Goal: Information Seeking & Learning: Learn about a topic

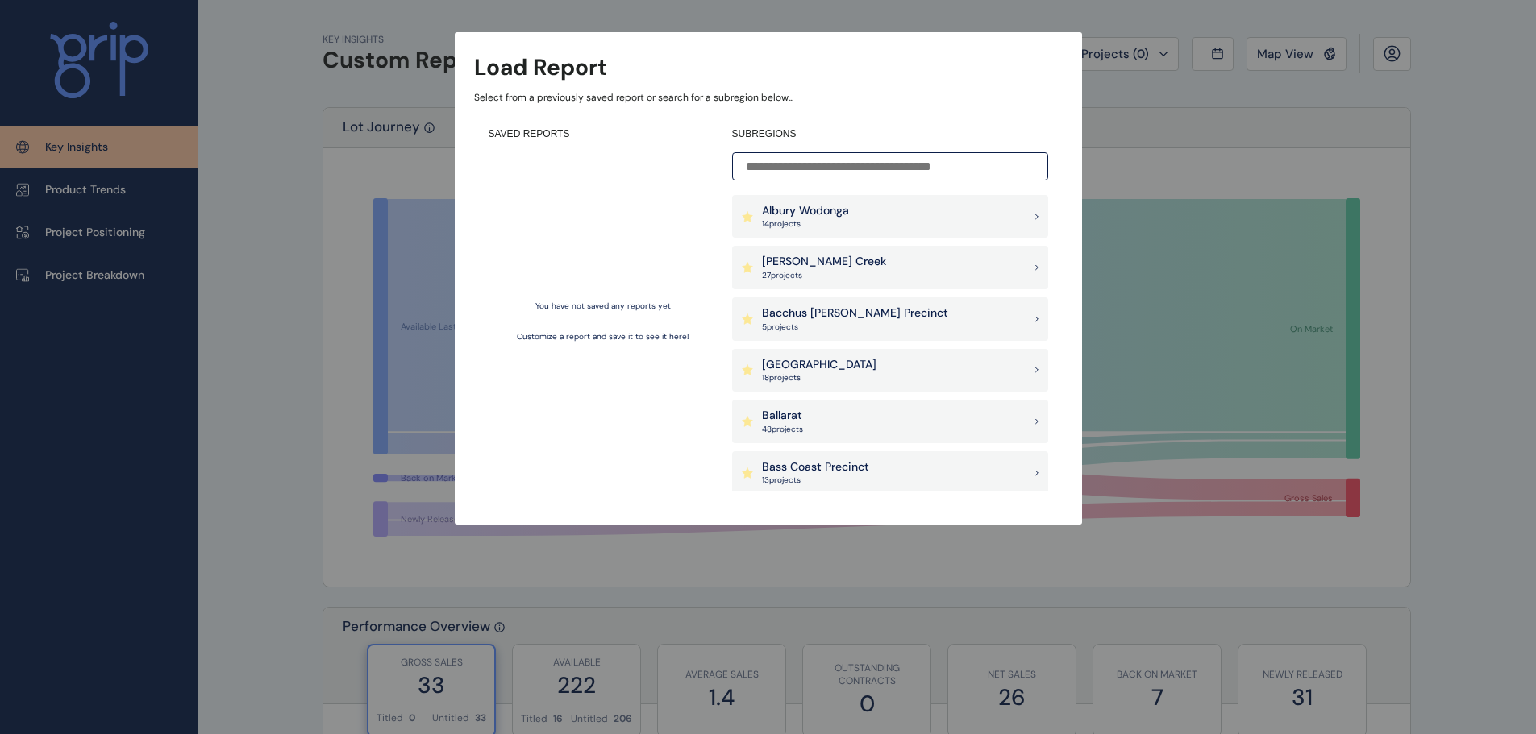
click at [825, 171] on input at bounding box center [890, 166] width 316 height 28
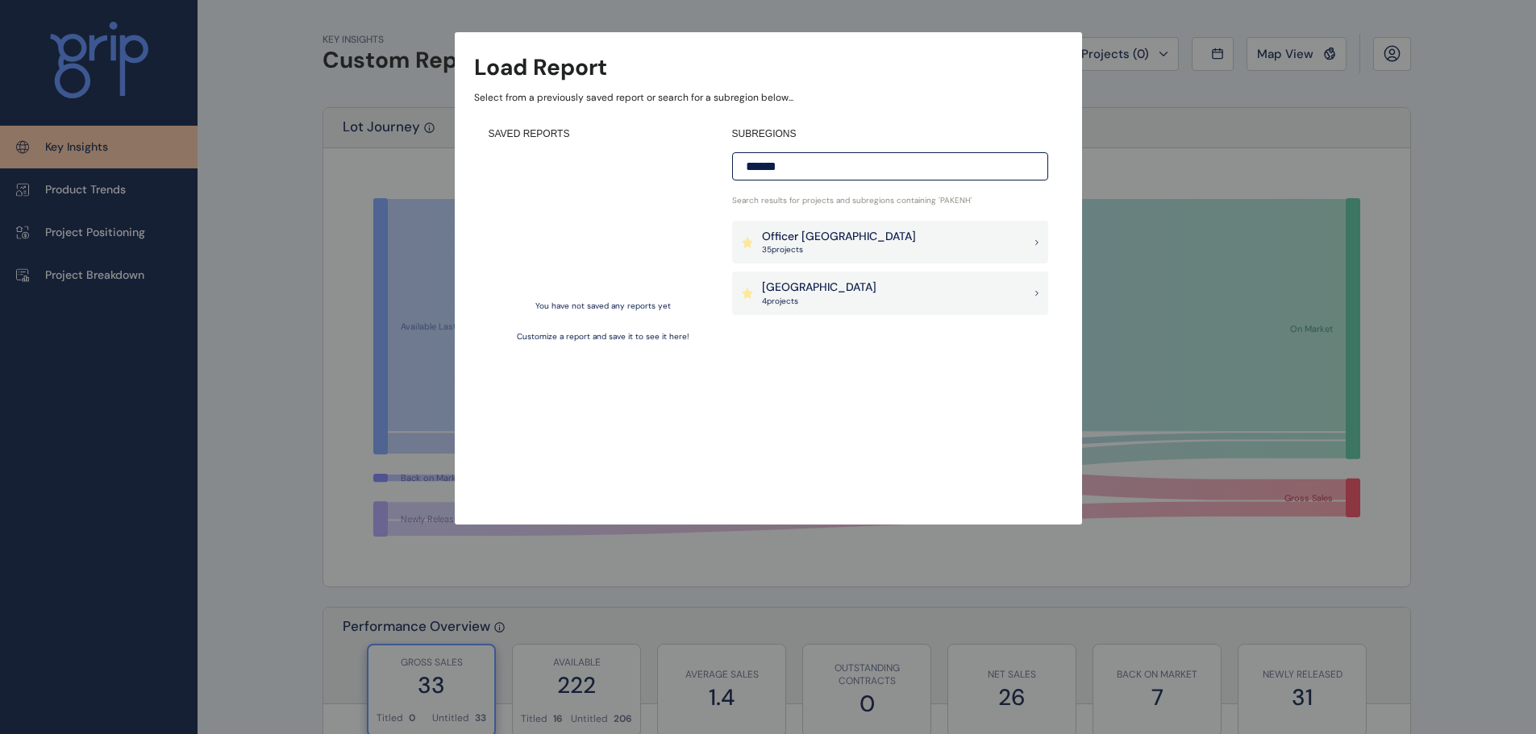
type input "******"
click at [807, 291] on p "[GEOGRAPHIC_DATA]" at bounding box center [819, 288] width 114 height 16
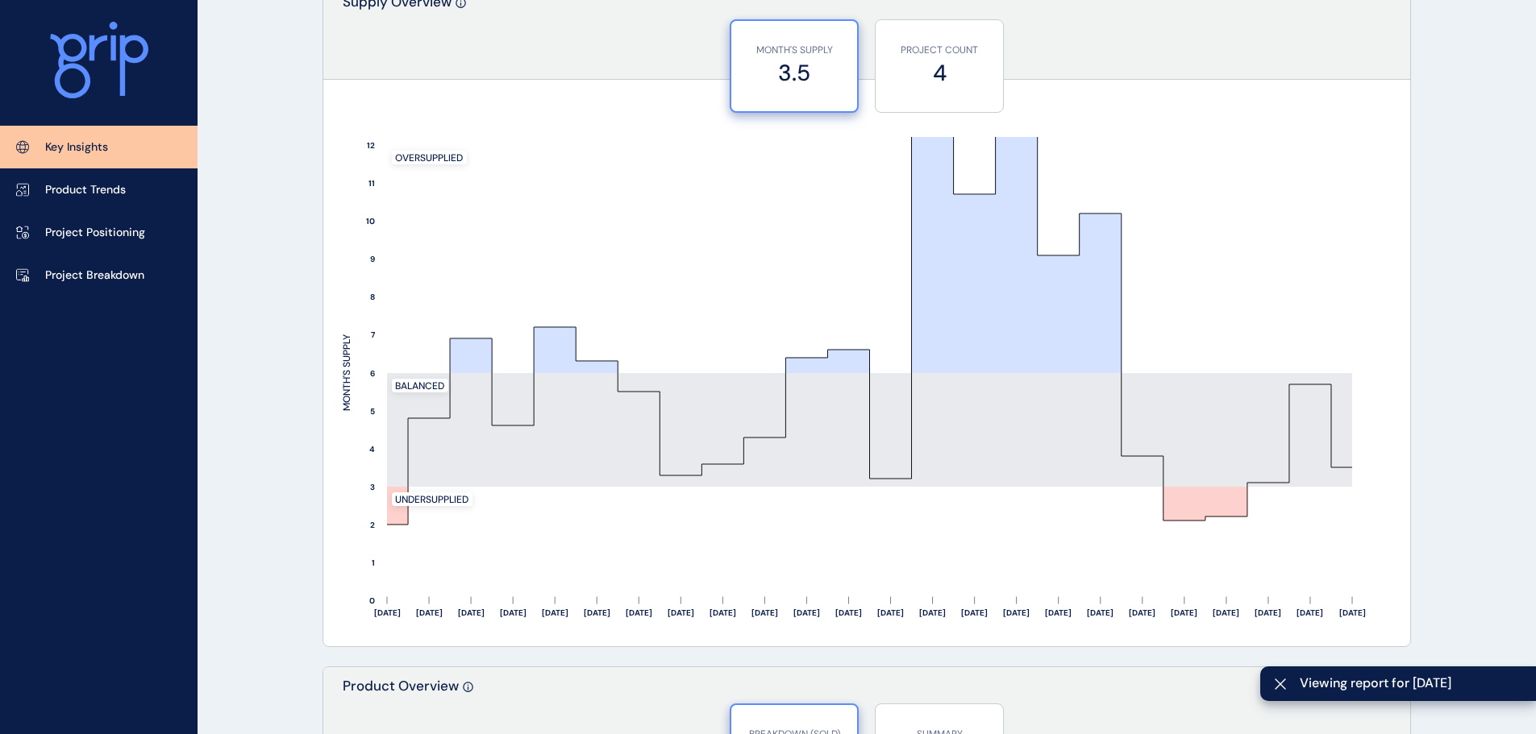
scroll to position [1370, 0]
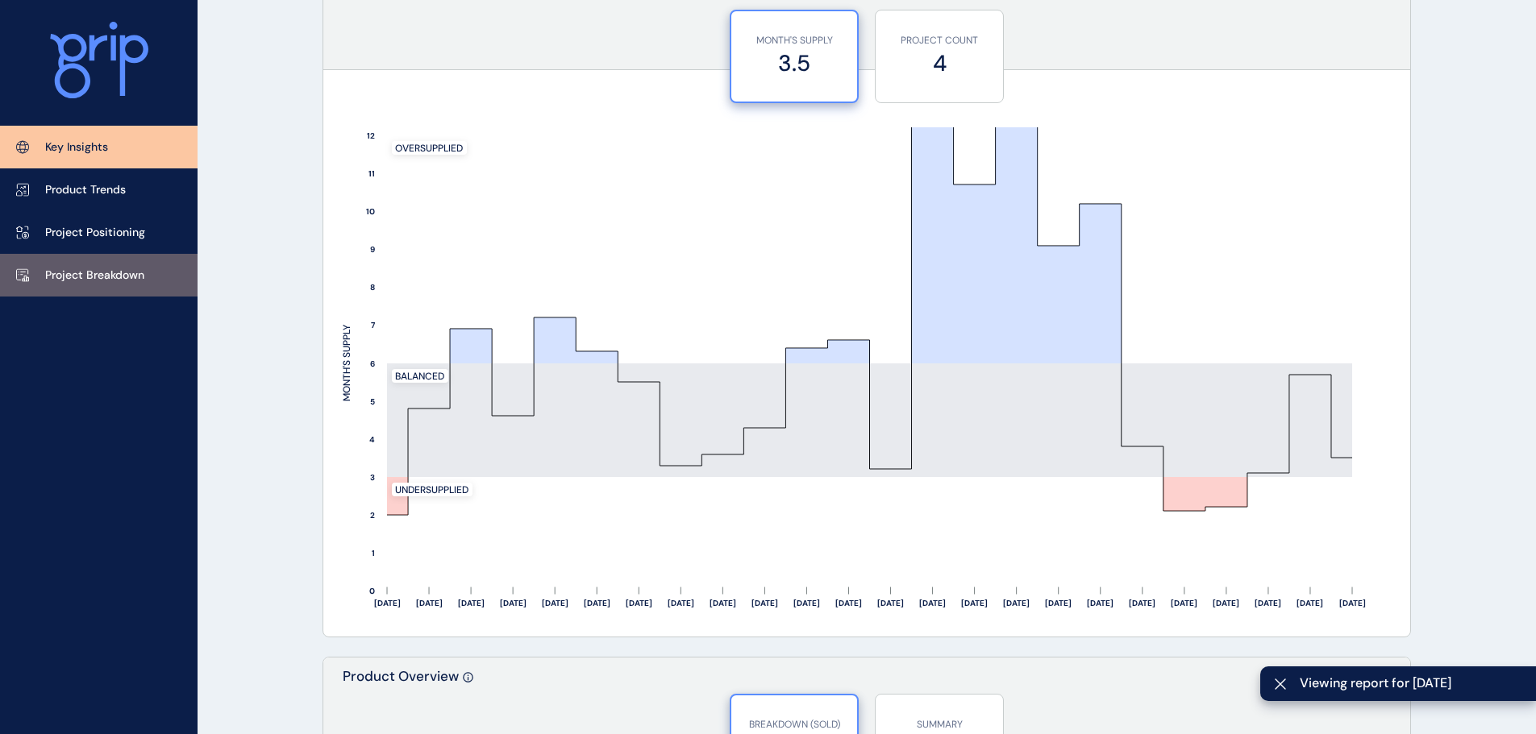
click at [61, 258] on link "Project Breakdown" at bounding box center [98, 275] width 197 height 43
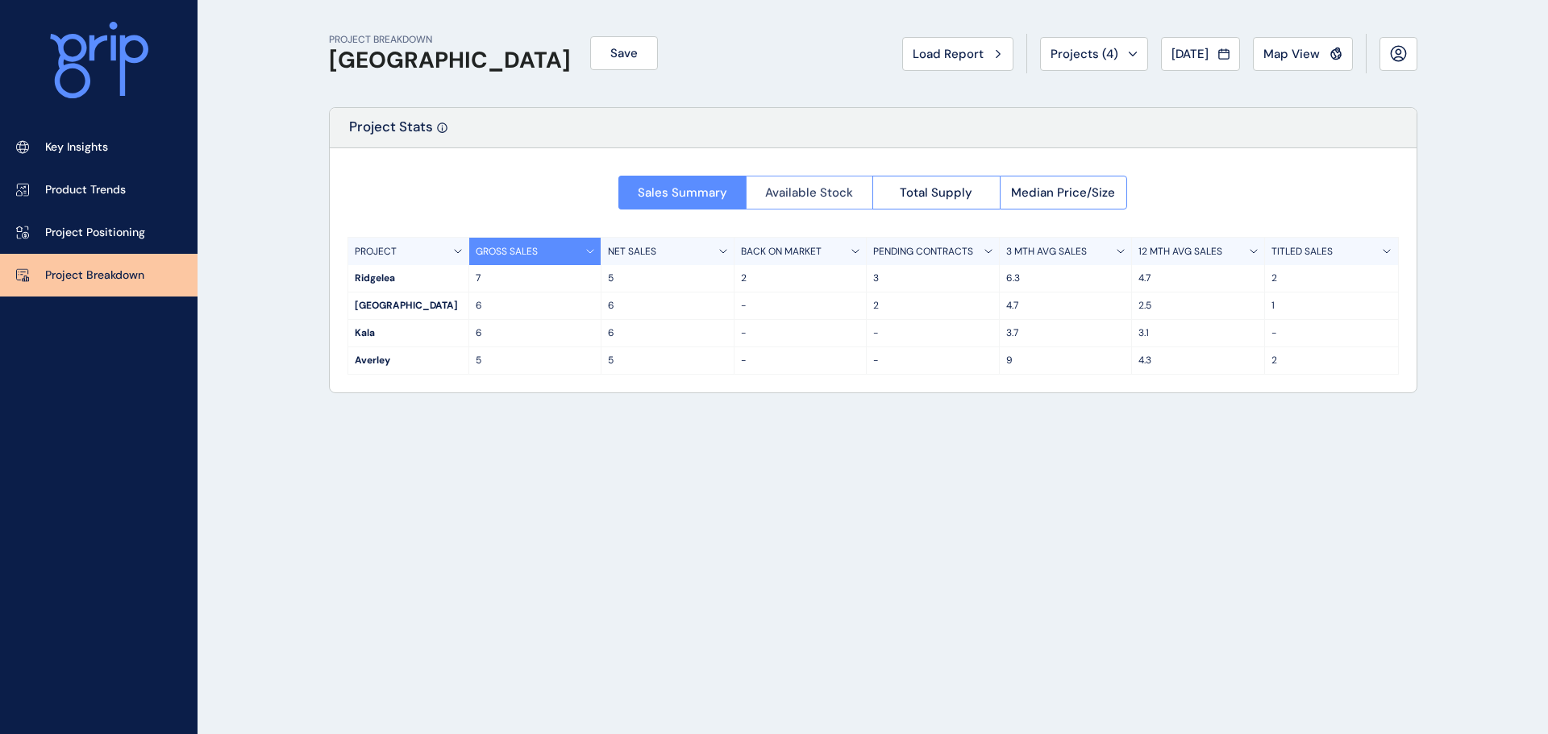
click at [788, 192] on span "Available Stock" at bounding box center [809, 193] width 88 height 16
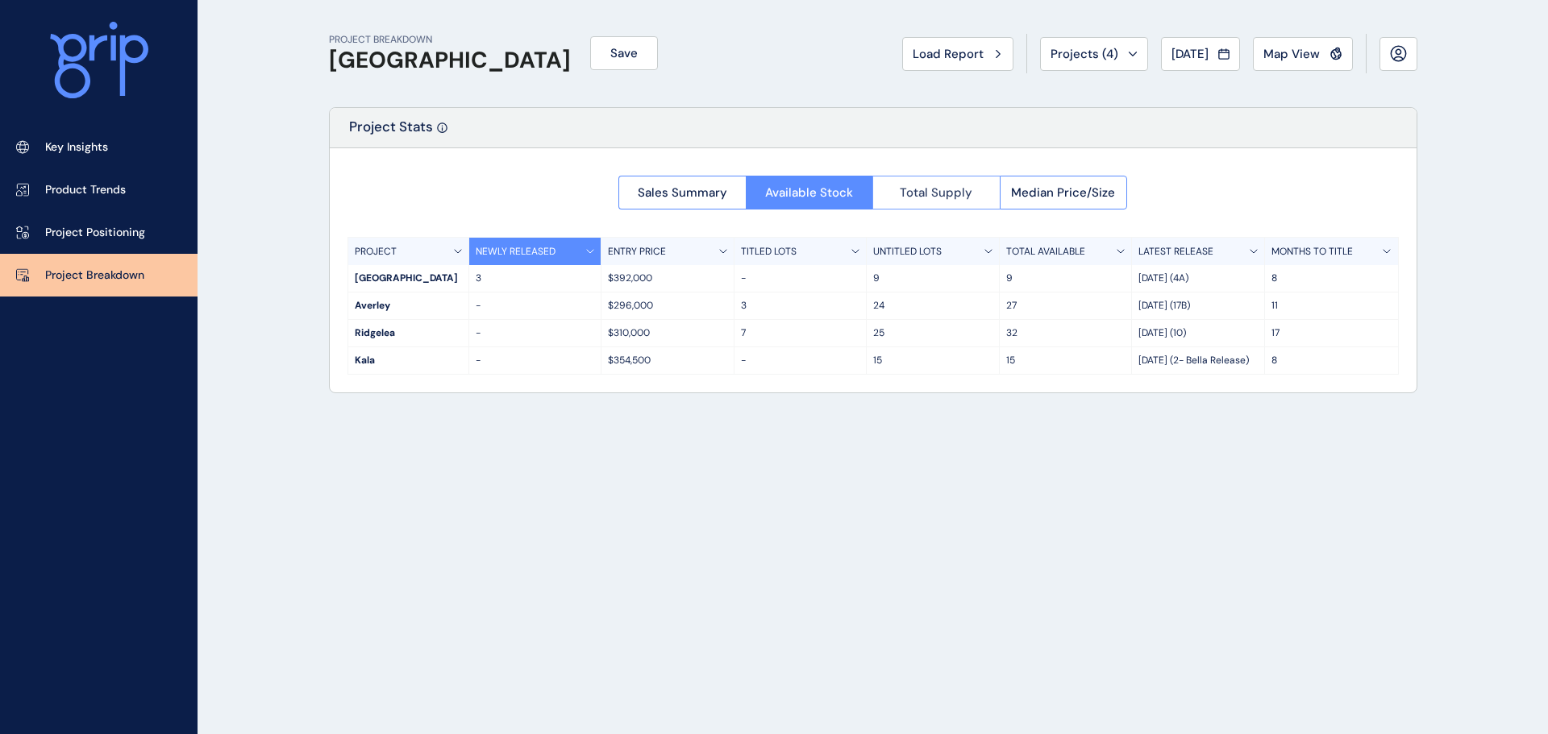
click at [948, 185] on span "Total Supply" at bounding box center [936, 193] width 73 height 16
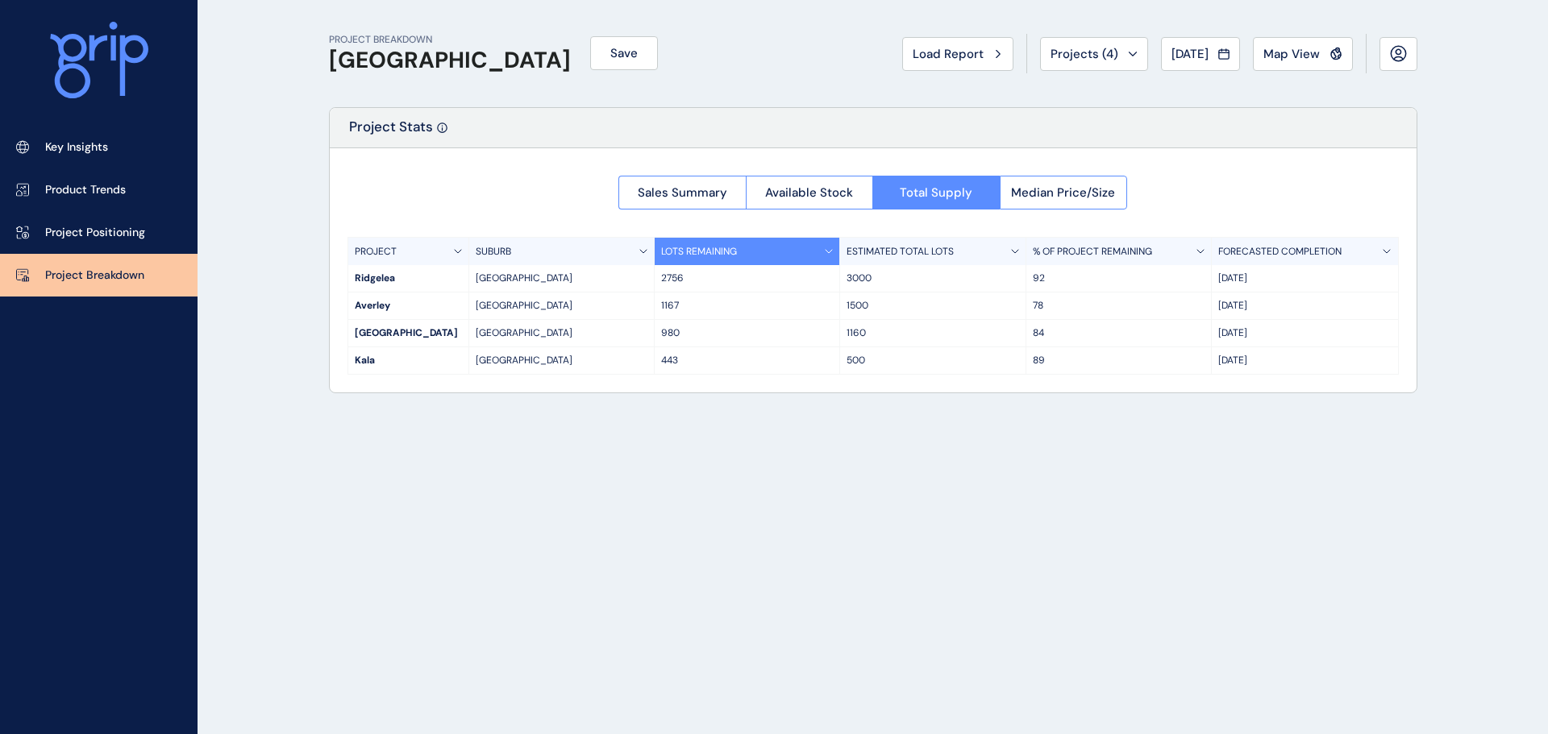
click at [1128, 200] on div "Sales Summary Available Stock Total Supply Median Price/Size PROJECT SUBURB LOT…" at bounding box center [873, 270] width 1087 height 244
click at [1108, 192] on span "Median Price/Size" at bounding box center [1063, 193] width 104 height 16
